Goal: Find specific page/section: Find specific page/section

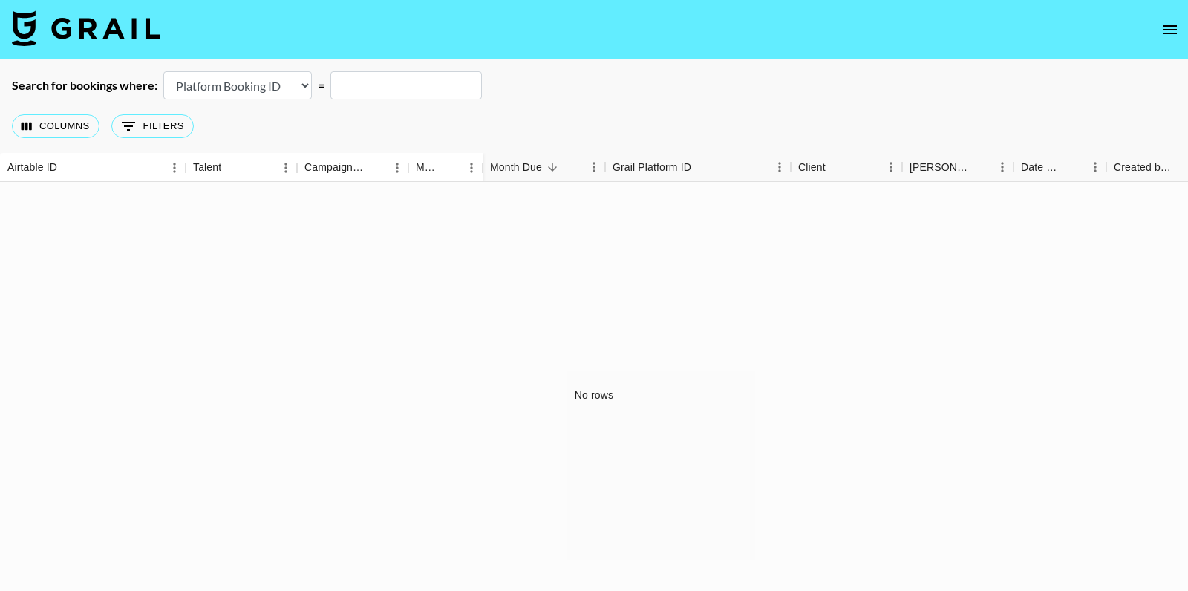
select select "id"
click at [107, 16] on img at bounding box center [86, 28] width 149 height 36
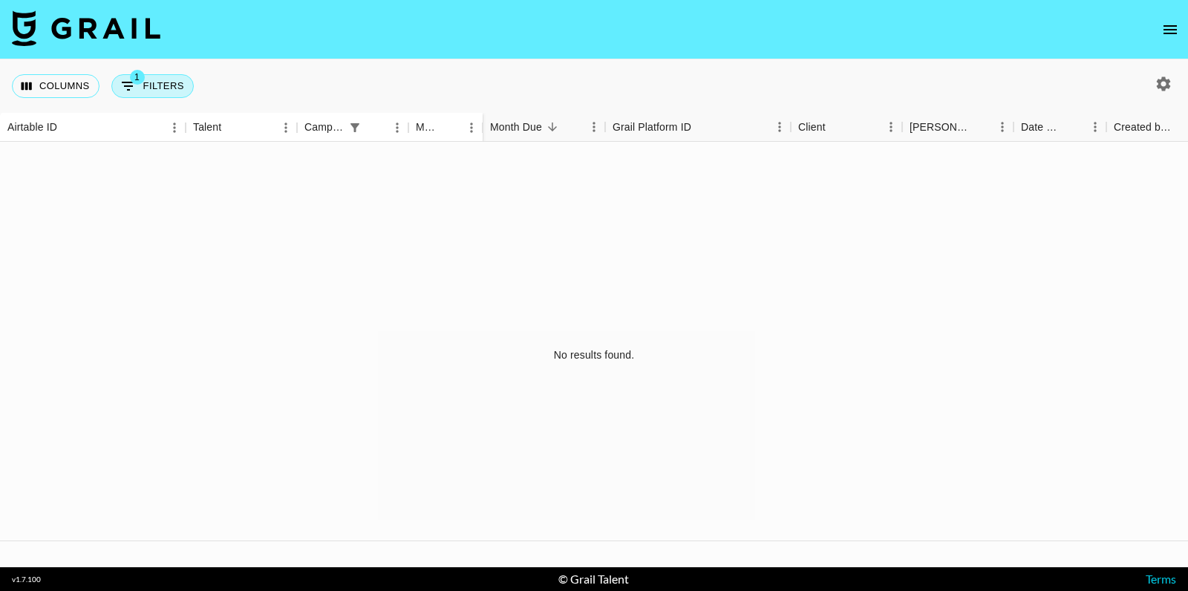
click at [175, 89] on button "1 Filters" at bounding box center [152, 86] width 82 height 24
select select "campaign"
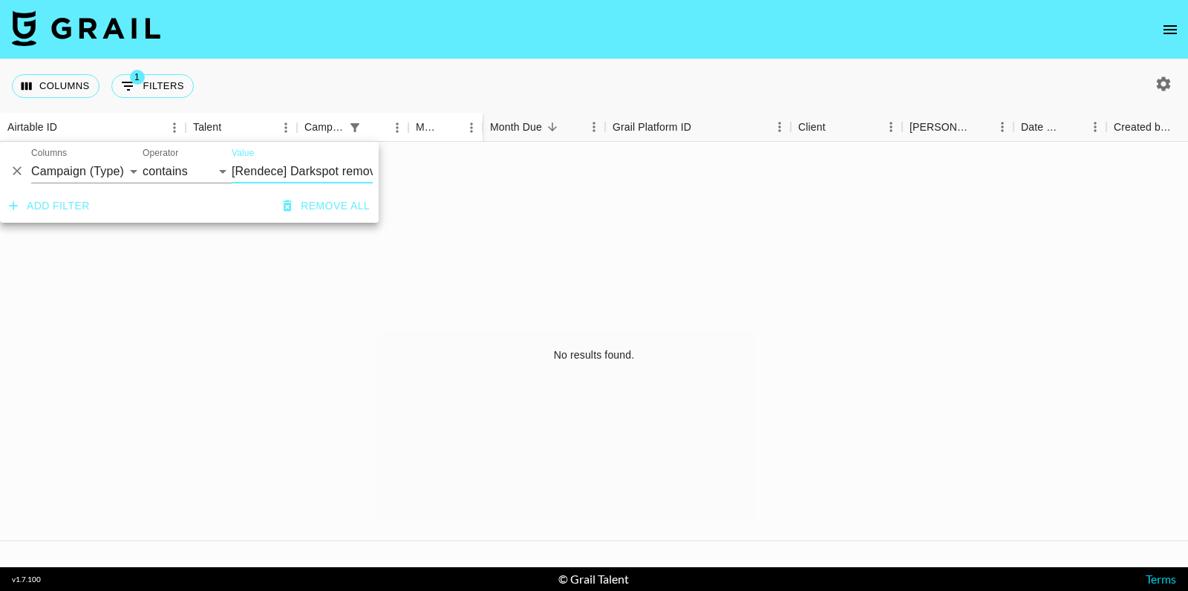
scroll to position [0, 82]
click at [282, 175] on input "[Rendece] Darkspot remover facial serum" at bounding box center [302, 172] width 141 height 24
click at [283, 175] on input "[Rendece] Darkspot remover facial serum" at bounding box center [302, 172] width 141 height 24
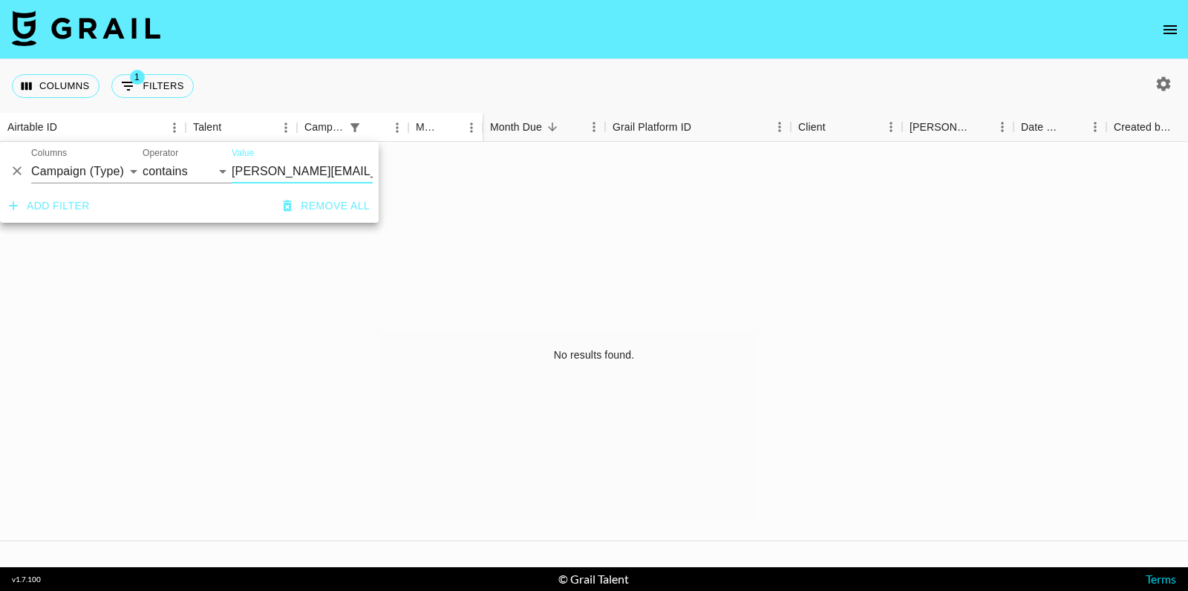
click at [232, 169] on input "[PERSON_NAME][EMAIL_ADDRESS][DOMAIN_NAME]" at bounding box center [302, 172] width 141 height 24
type input "[EMAIL_ADDRESS][DOMAIN_NAME]"
click at [1157, 93] on button "button" at bounding box center [1163, 83] width 25 height 25
select select "[DATE]"
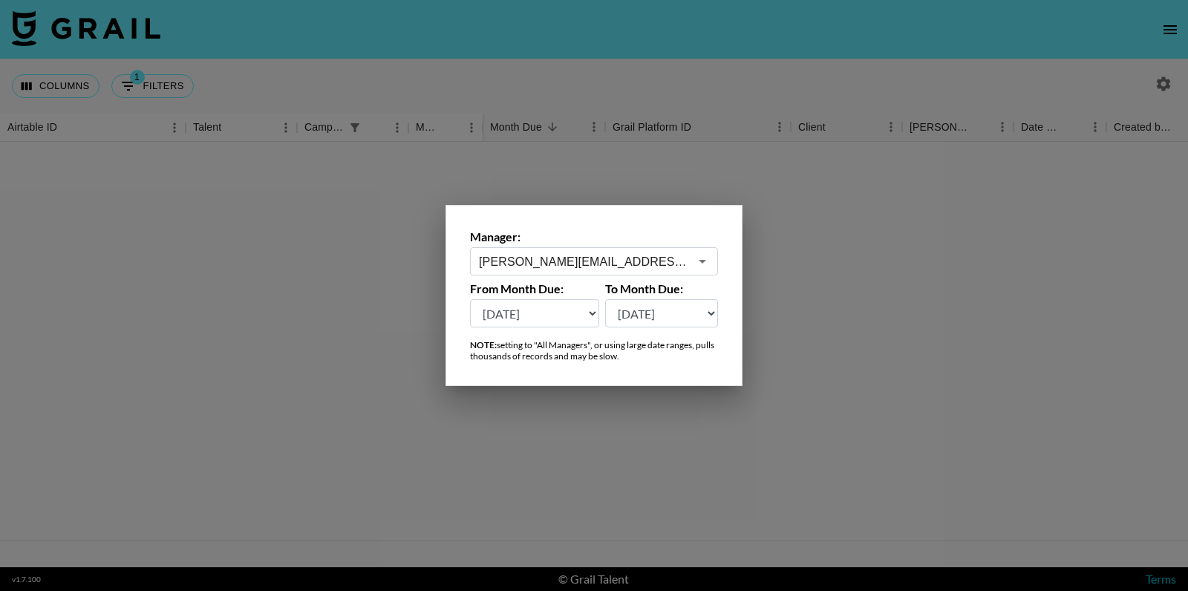
click at [595, 274] on div "[PERSON_NAME][EMAIL_ADDRESS][DOMAIN_NAME] ​" at bounding box center [594, 261] width 248 height 28
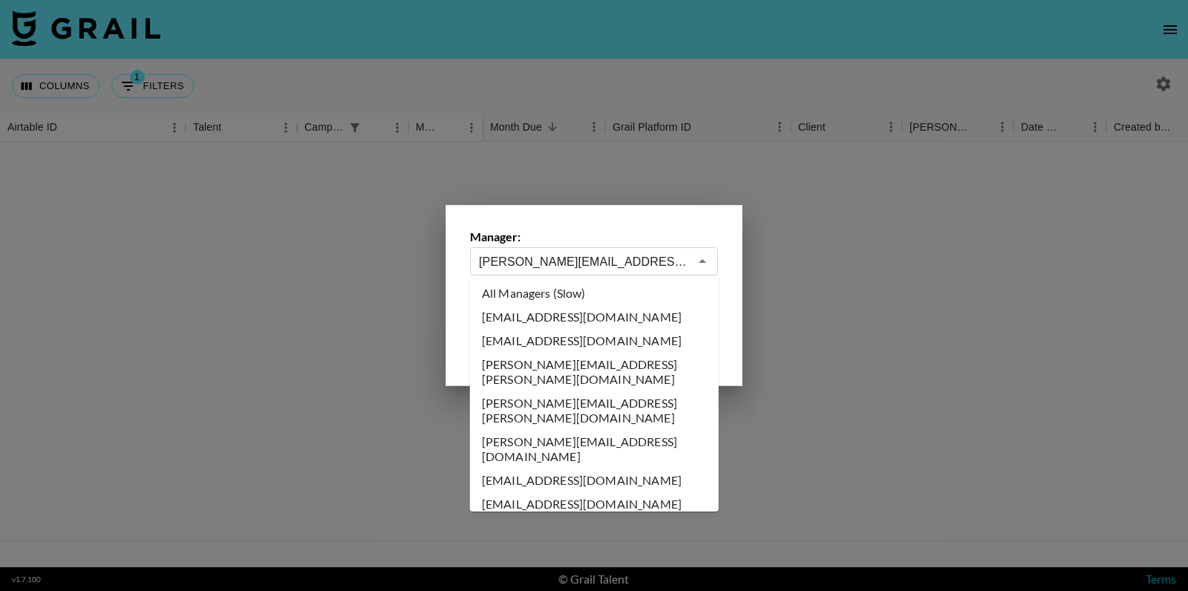
click at [545, 303] on li "All Managers (Slow)" at bounding box center [594, 293] width 249 height 24
type input "All Managers (Slow)"
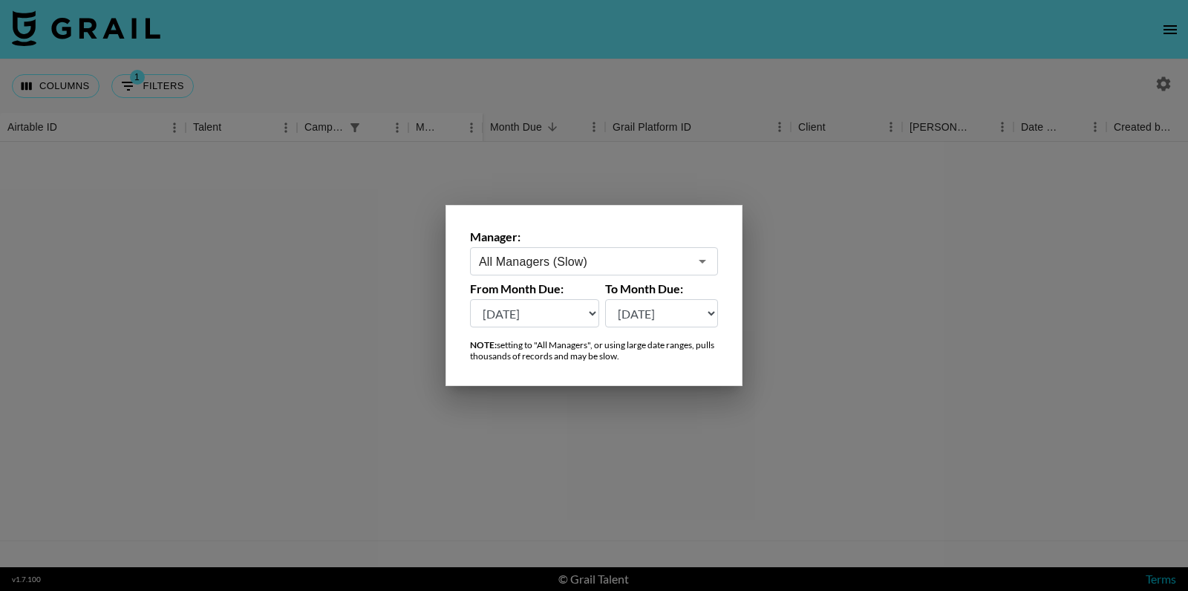
click at [325, 160] on div at bounding box center [594, 295] width 1188 height 591
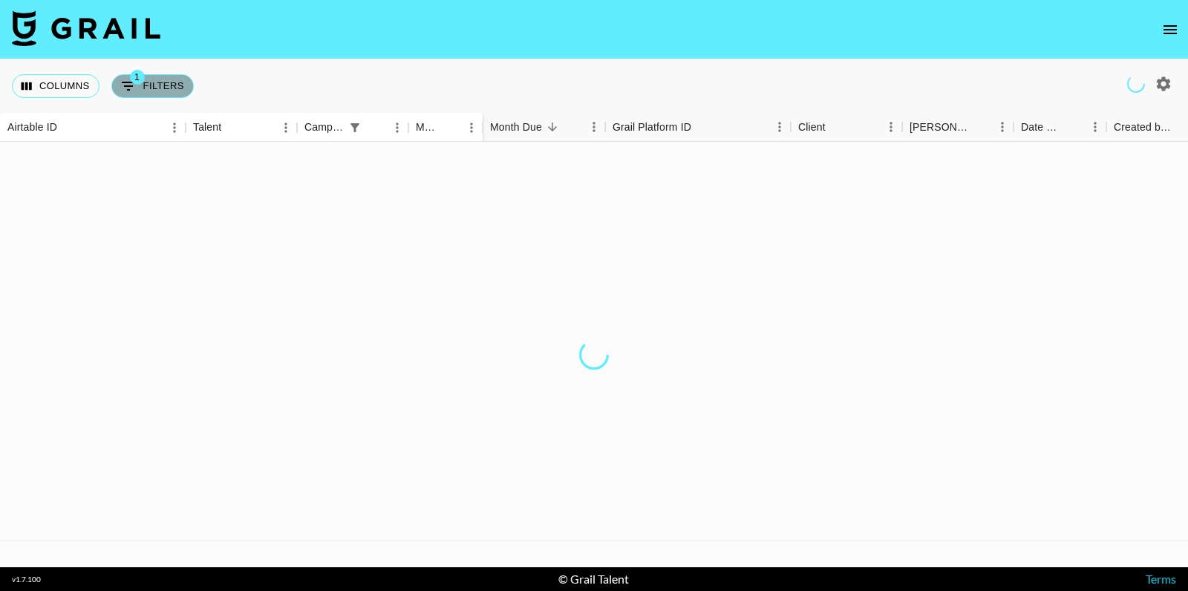
click at [186, 85] on button "1 Filters" at bounding box center [152, 86] width 82 height 24
select select "campaign"
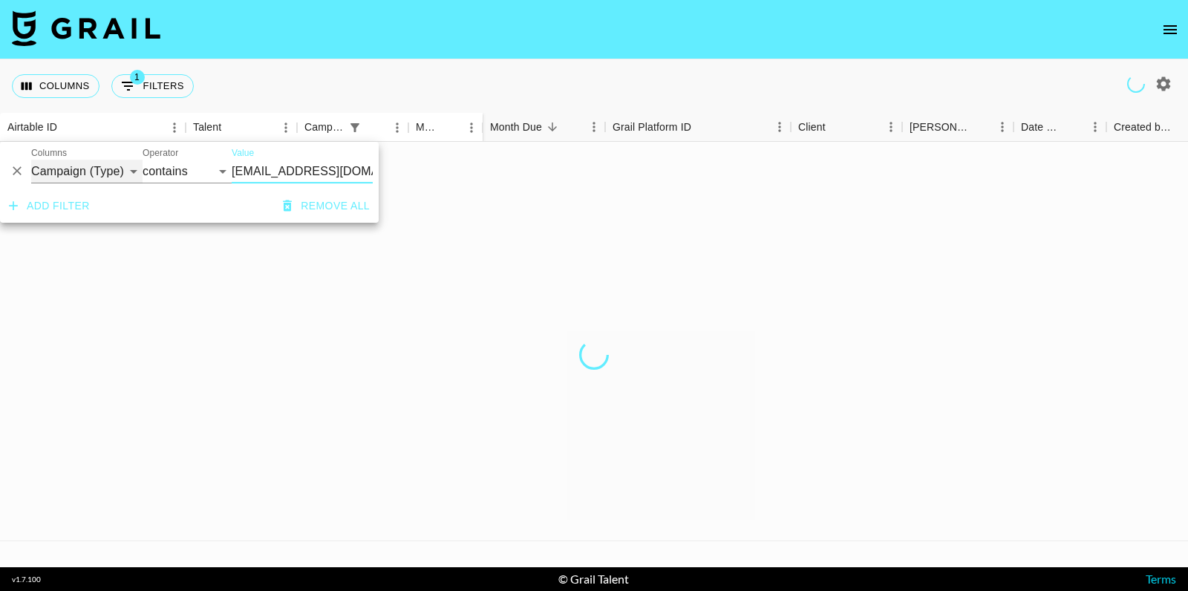
click at [132, 160] on select "Airtable ID Talent Campaign (Type) Manager Grail Platform ID Client [PERSON_NAM…" at bounding box center [86, 172] width 111 height 24
